Goal: Transaction & Acquisition: Purchase product/service

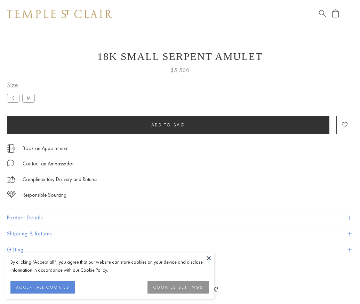
click at [168, 125] on span "Add to bag" at bounding box center [168, 125] width 34 height 6
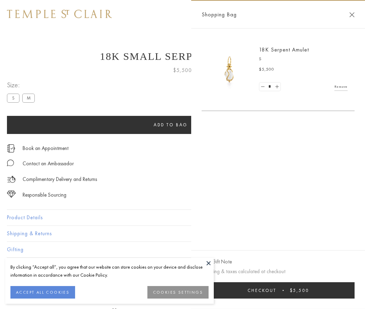
click at [279, 290] on button "Checkout $5,500" at bounding box center [278, 290] width 153 height 16
